Goal: Use online tool/utility: Use online tool/utility

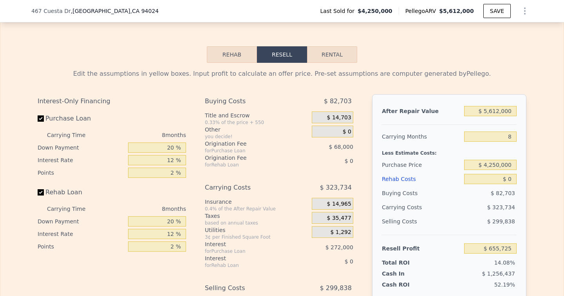
scroll to position [1271, 0]
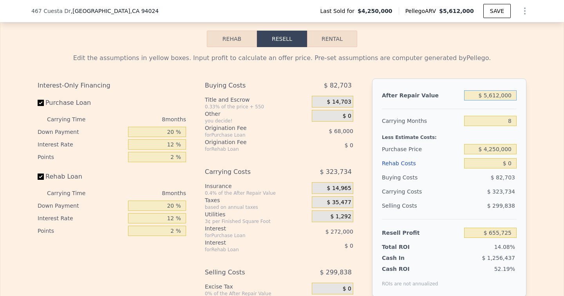
drag, startPoint x: 514, startPoint y: 87, endPoint x: 475, endPoint y: 87, distance: 38.8
click at [441, 90] on input "$ 5,612,000" at bounding box center [491, 95] width 53 height 10
type input "$ 6"
type input "-$ 4,642,016"
type input "$ 60"
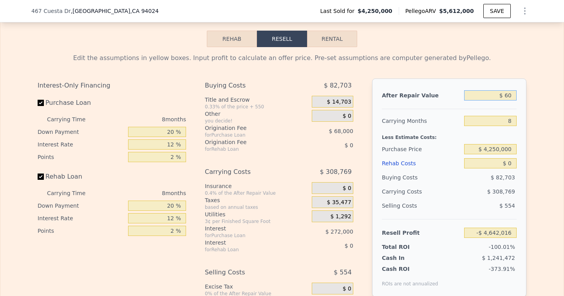
type input "-$ 4,641,966"
type input "$ 600"
type input "-$ 4,641,456"
type input "$ 6,000"
type input "-$ 4,636,358"
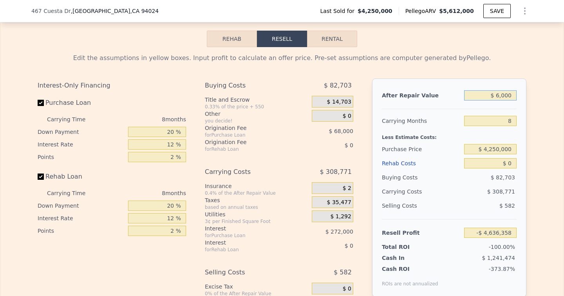
type input "$ 60,000"
type input "-$ 4,585,382"
type input "$ 600,000"
type input "-$ 4,075,620"
type input "$ 6,000,000"
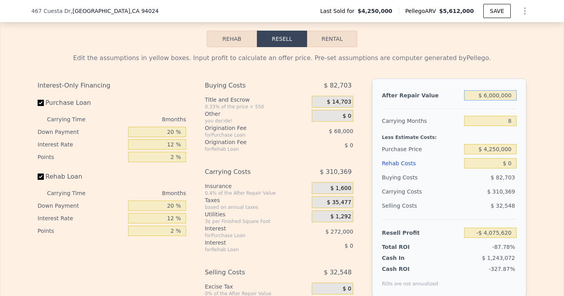
type input "$ 1,021,998"
type input "$ 6,000,000"
drag, startPoint x: 511, startPoint y: 114, endPoint x: 505, endPoint y: 114, distance: 5.9
click at [441, 116] on input "8" at bounding box center [491, 121] width 53 height 10
type input "1"
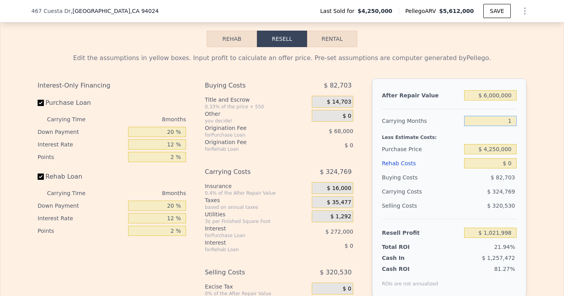
type input "$ 1,306,170"
type input "12"
type input "$ 859,614"
type input "12"
drag, startPoint x: 512, startPoint y: 139, endPoint x: 479, endPoint y: 139, distance: 33.3
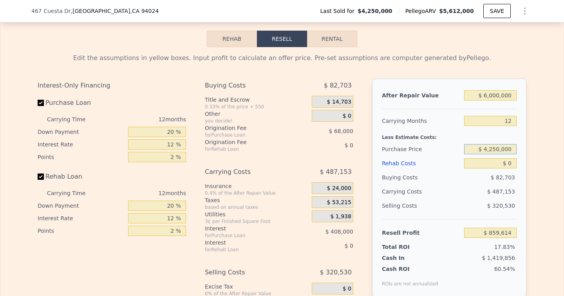
click at [441, 144] on input "$ 4,250,000" at bounding box center [491, 149] width 53 height 10
type input "$ 3,575"
type input "$ 5,595,775"
drag, startPoint x: 176, startPoint y: 123, endPoint x: 149, endPoint y: 123, distance: 26.3
click at [149, 127] on input "20 %" at bounding box center [157, 132] width 58 height 10
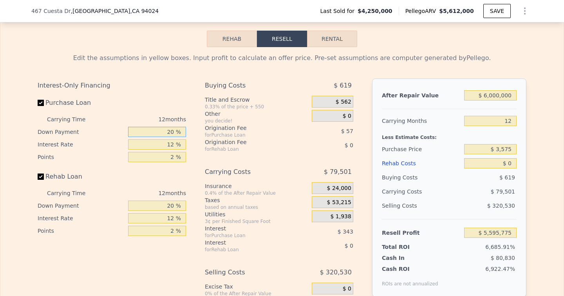
type input "1 %"
type input "$ 5,595,689"
type input "10 %"
type input "$ 5,595,732"
type input "10 %"
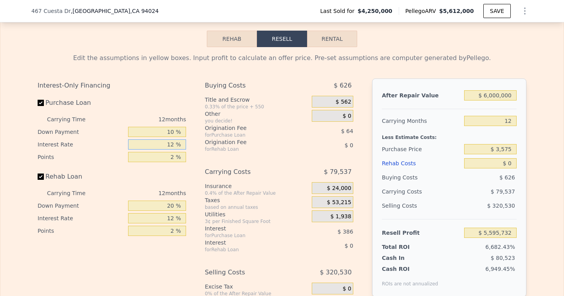
drag, startPoint x: 175, startPoint y: 132, endPoint x: 163, endPoint y: 132, distance: 11.8
click at [163, 139] on input "12 %" at bounding box center [157, 144] width 58 height 10
type input "1 %"
type input "$ 5,596,080"
type input "10 %"
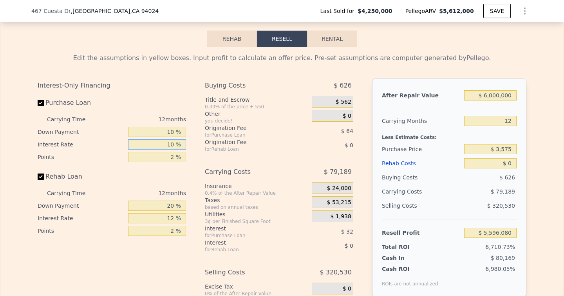
type input "$ 5,595,792"
type input "10 %"
drag, startPoint x: 174, startPoint y: 145, endPoint x: 167, endPoint y: 145, distance: 6.7
click at [167, 152] on input "2 %" at bounding box center [157, 157] width 58 height 10
type input "0 %"
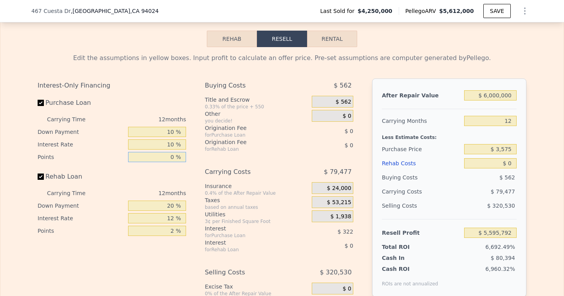
type input "$ 5,595,856"
type input "0 %"
drag, startPoint x: 175, startPoint y: 199, endPoint x: 162, endPoint y: 199, distance: 13.3
click at [162, 200] on input "20 %" at bounding box center [157, 205] width 58 height 10
type input "0 %"
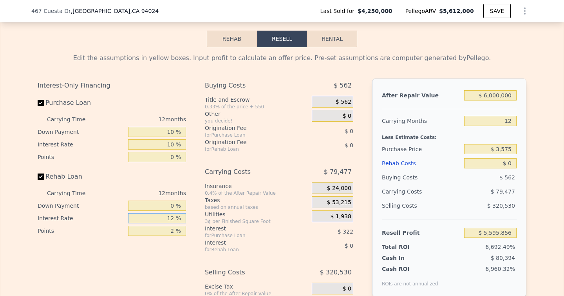
drag, startPoint x: 175, startPoint y: 205, endPoint x: 178, endPoint y: 209, distance: 5.3
click at [178, 213] on input "12 %" at bounding box center [157, 218] width 58 height 10
type input "10 %"
drag, startPoint x: 176, startPoint y: 224, endPoint x: 144, endPoint y: 221, distance: 31.9
click at [144, 225] on input "2 %" at bounding box center [157, 230] width 58 height 10
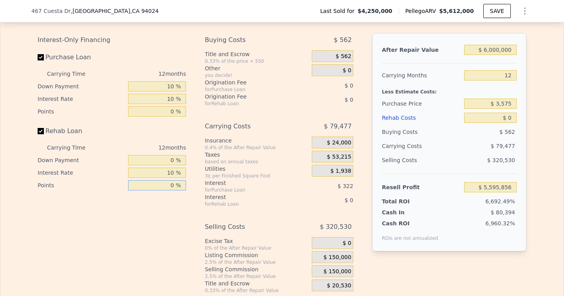
scroll to position [1327, 0]
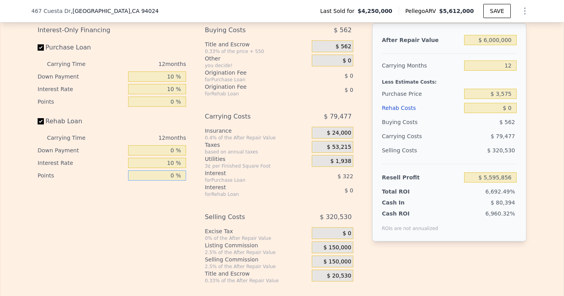
type input "0 %"
click at [338, 244] on span "$ 150,000" at bounding box center [338, 247] width 28 height 7
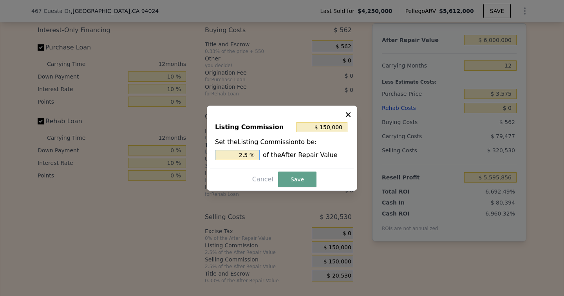
drag, startPoint x: 249, startPoint y: 155, endPoint x: 229, endPoint y: 155, distance: 20.0
click at [229, 155] on input "2.5 %" at bounding box center [237, 155] width 45 height 10
type input "$ 60,000"
type input "1.0 %"
click at [309, 178] on button "Save" at bounding box center [297, 179] width 38 height 16
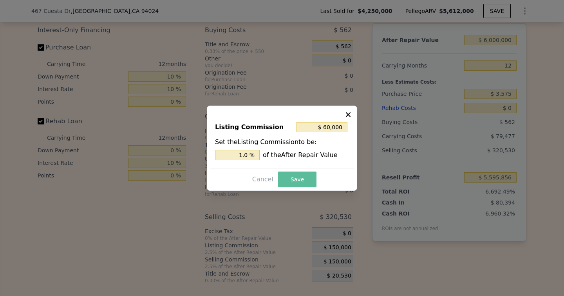
type input "$ 5,685,856"
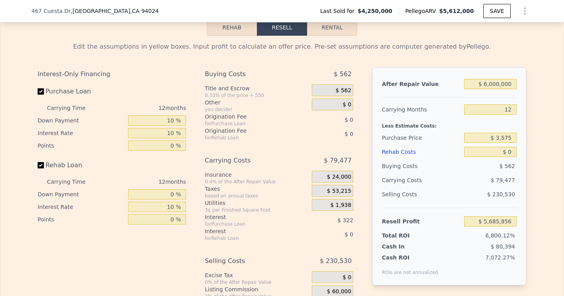
scroll to position [1281, 0]
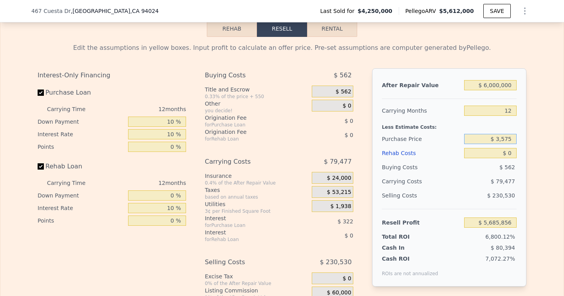
click at [441, 134] on input "$ 3,575" at bounding box center [491, 139] width 53 height 10
drag, startPoint x: 515, startPoint y: 129, endPoint x: 491, endPoint y: 129, distance: 24.3
click at [441, 134] on input "$ 3,575" at bounding box center [491, 139] width 53 height 10
type input "$ 3,575,000"
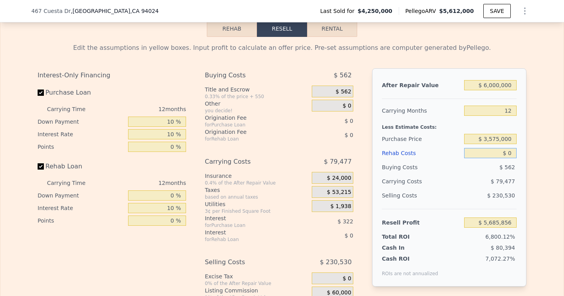
click at [441, 148] on input "$ 0" at bounding box center [491, 153] width 53 height 10
type input "$ 1,781,106"
drag, startPoint x: 512, startPoint y: 143, endPoint x: 501, endPoint y: 143, distance: 11.0
click at [441, 148] on input "$ 0" at bounding box center [491, 153] width 53 height 10
type input "$ 8"
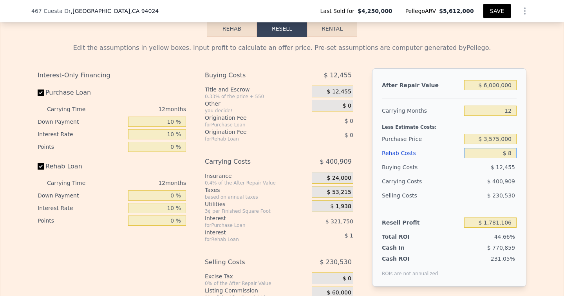
type input "$ 1,781,098"
type input "$ 80"
type input "$ 1,781,014"
type input "$ 800"
type input "$ 1,780,222"
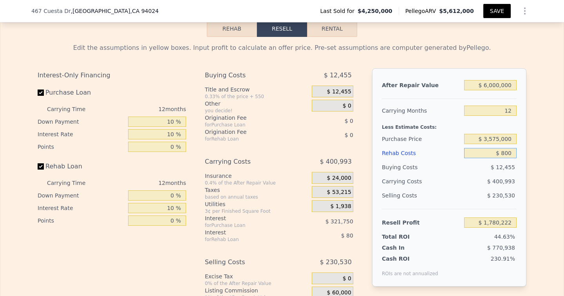
type input "$ 8,000"
type input "$ 1,772,302"
type input "$ 80,000"
type input "$ 1,693,102"
type input "$ 800,000"
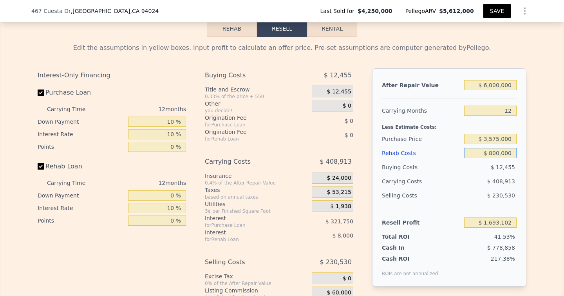
type input "$ 901,102"
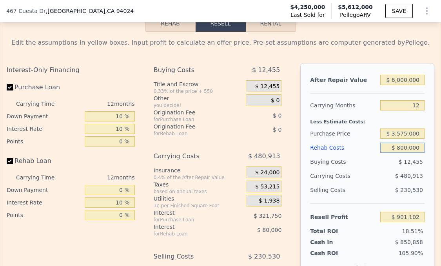
scroll to position [1296, 0]
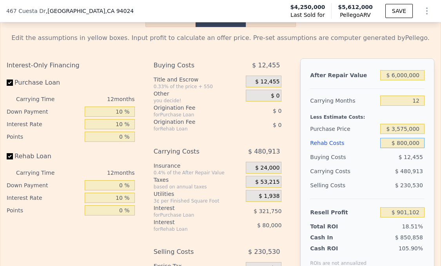
type input "$ 800,000"
type input "$ 5,612,000"
type input "8"
type input "$ 0"
type input "$ 655,725"
